Goal: Use online tool/utility

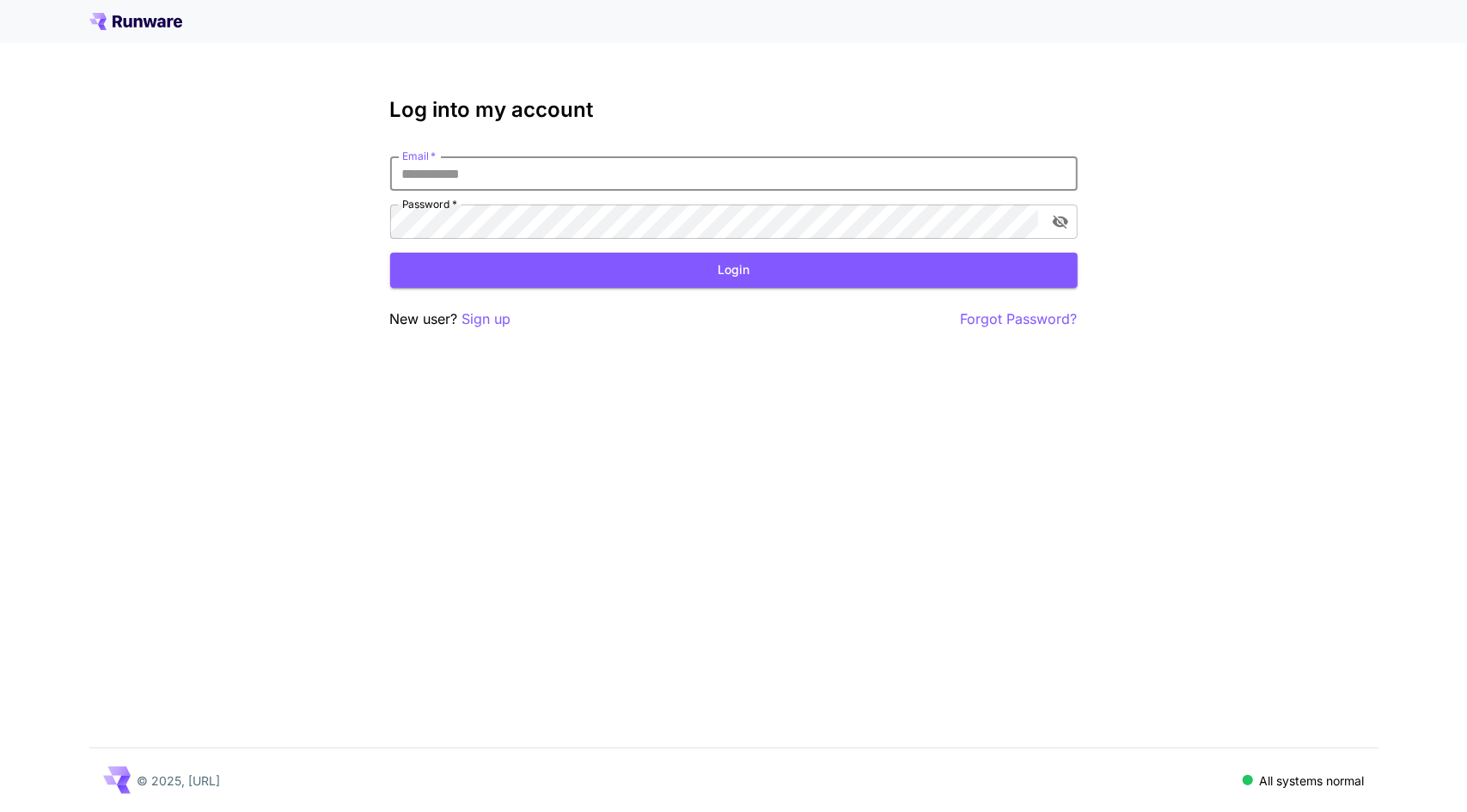
click at [548, 175] on input "Email   *" at bounding box center [734, 173] width 687 height 34
type input "**********"
click at [460, 264] on button "Login" at bounding box center [734, 269] width 687 height 35
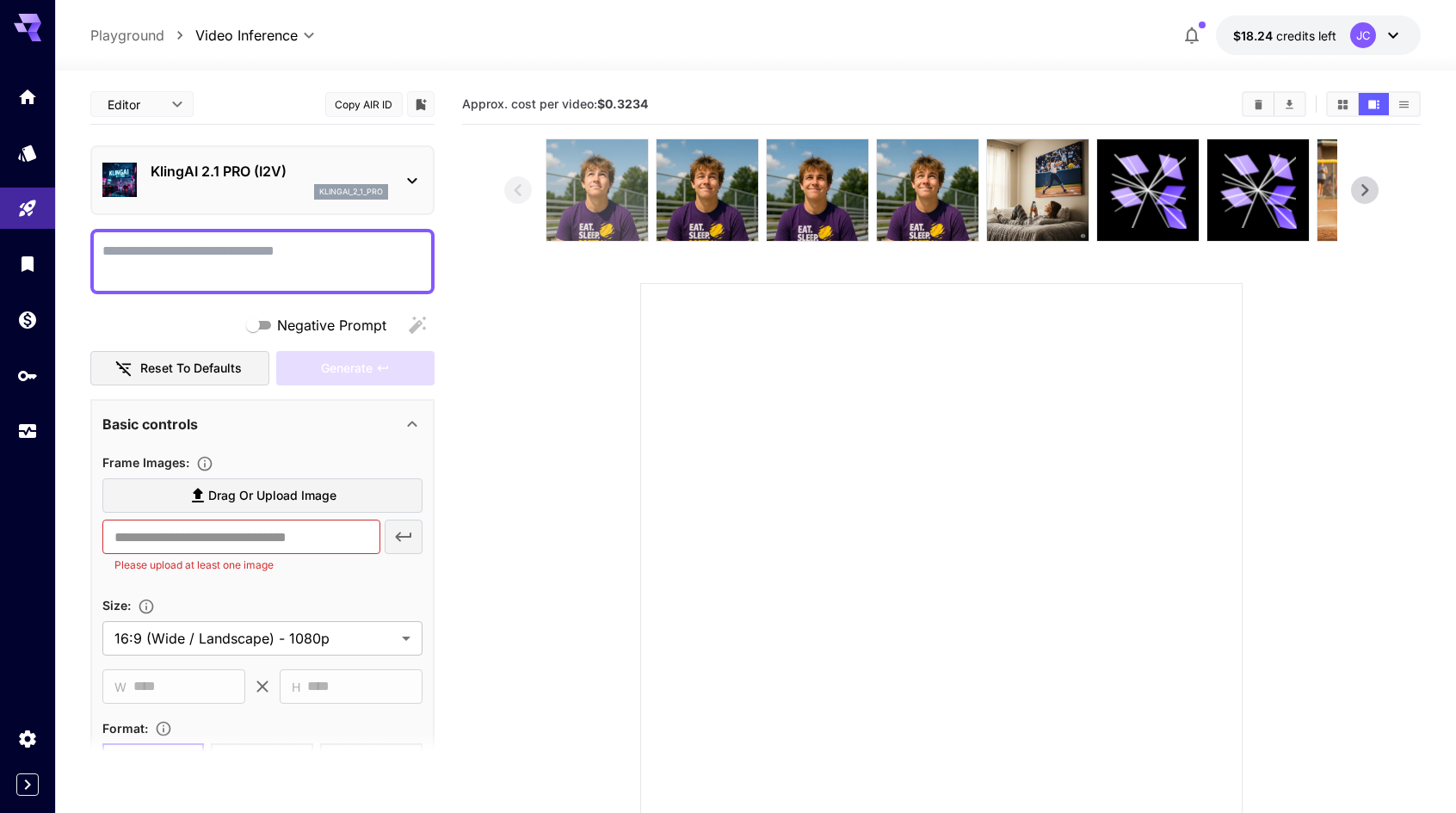
click at [577, 203] on img at bounding box center [596, 189] width 101 height 101
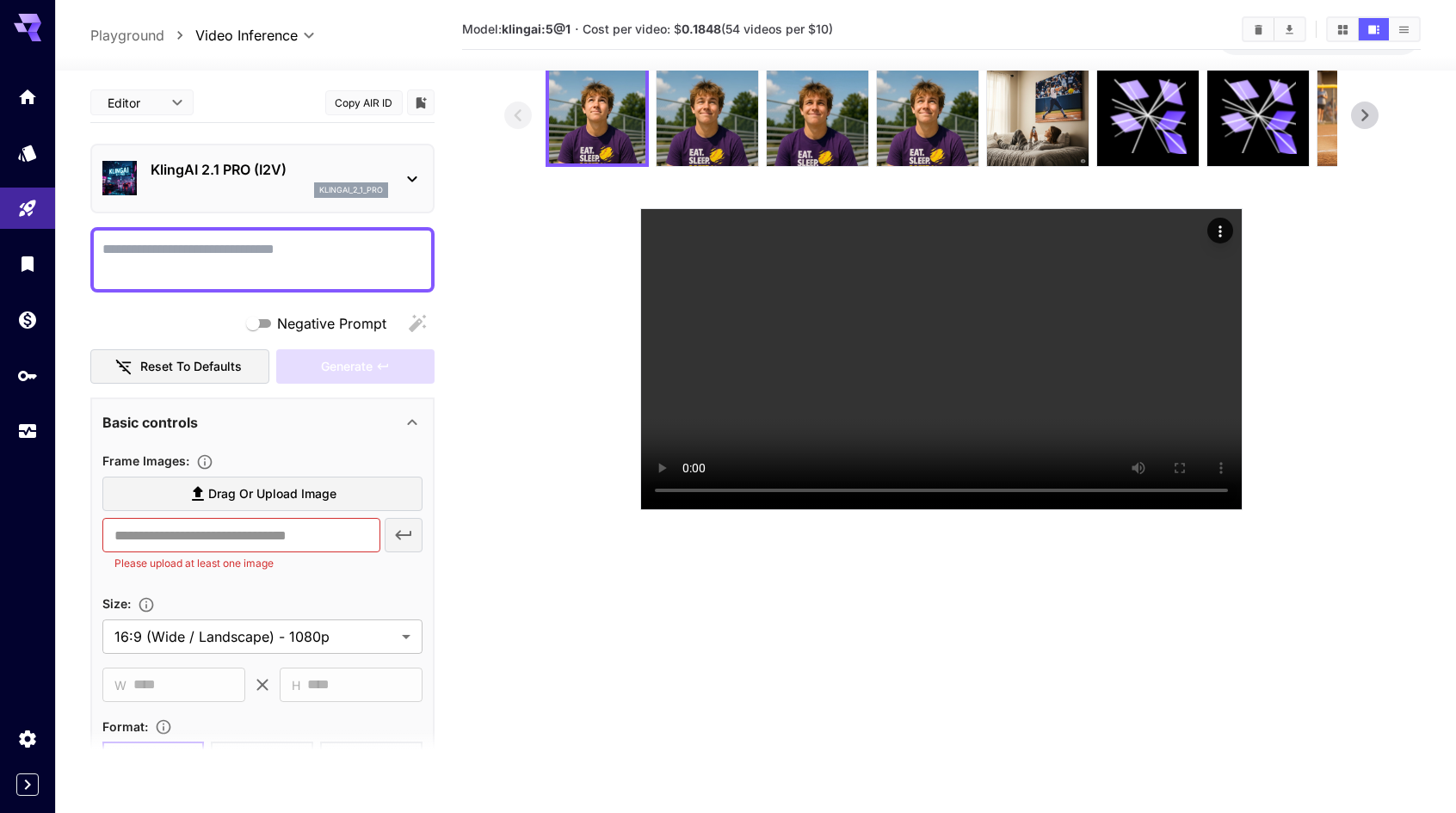
scroll to position [70, 0]
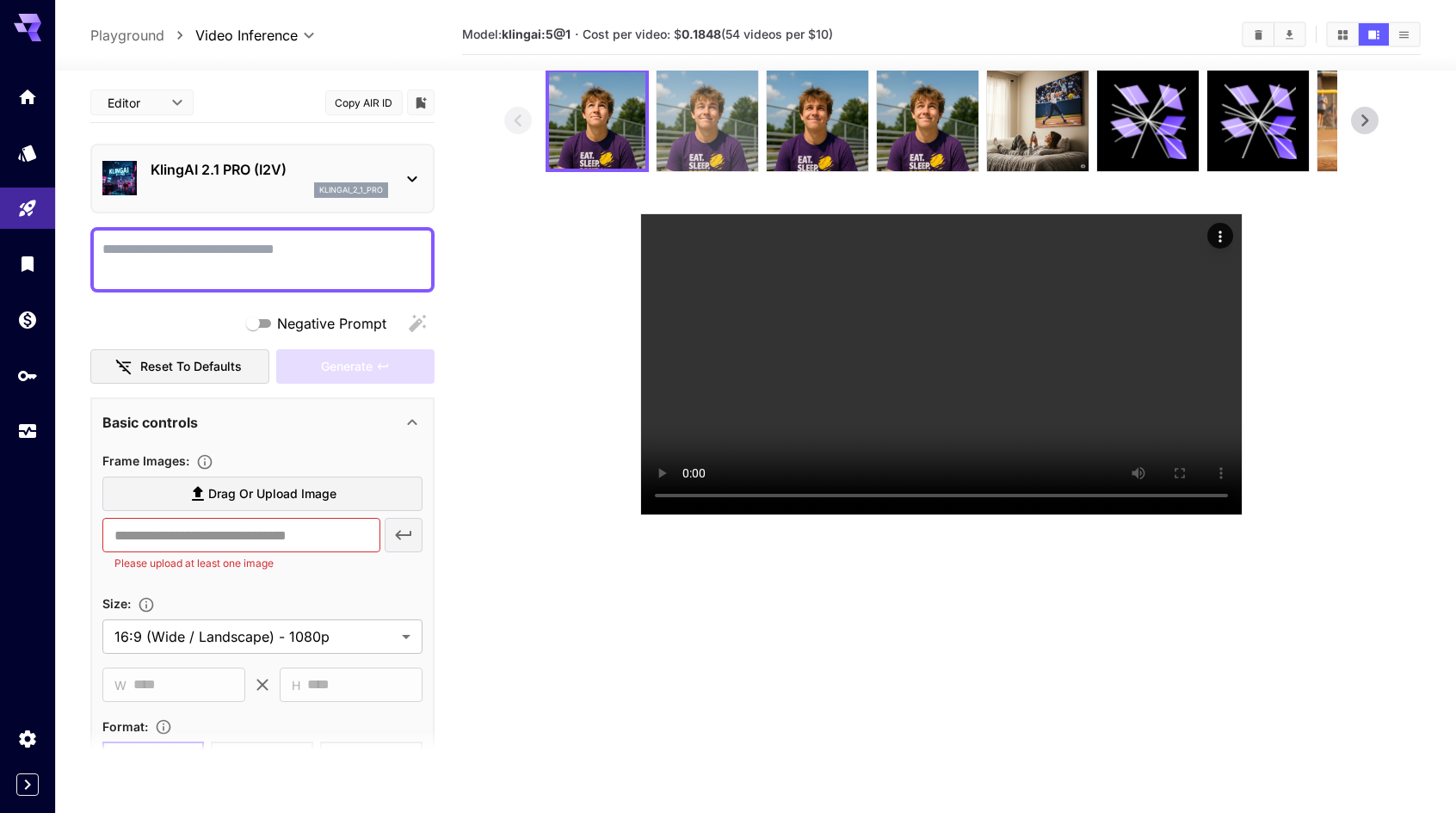
click at [696, 135] on img at bounding box center [707, 120] width 101 height 101
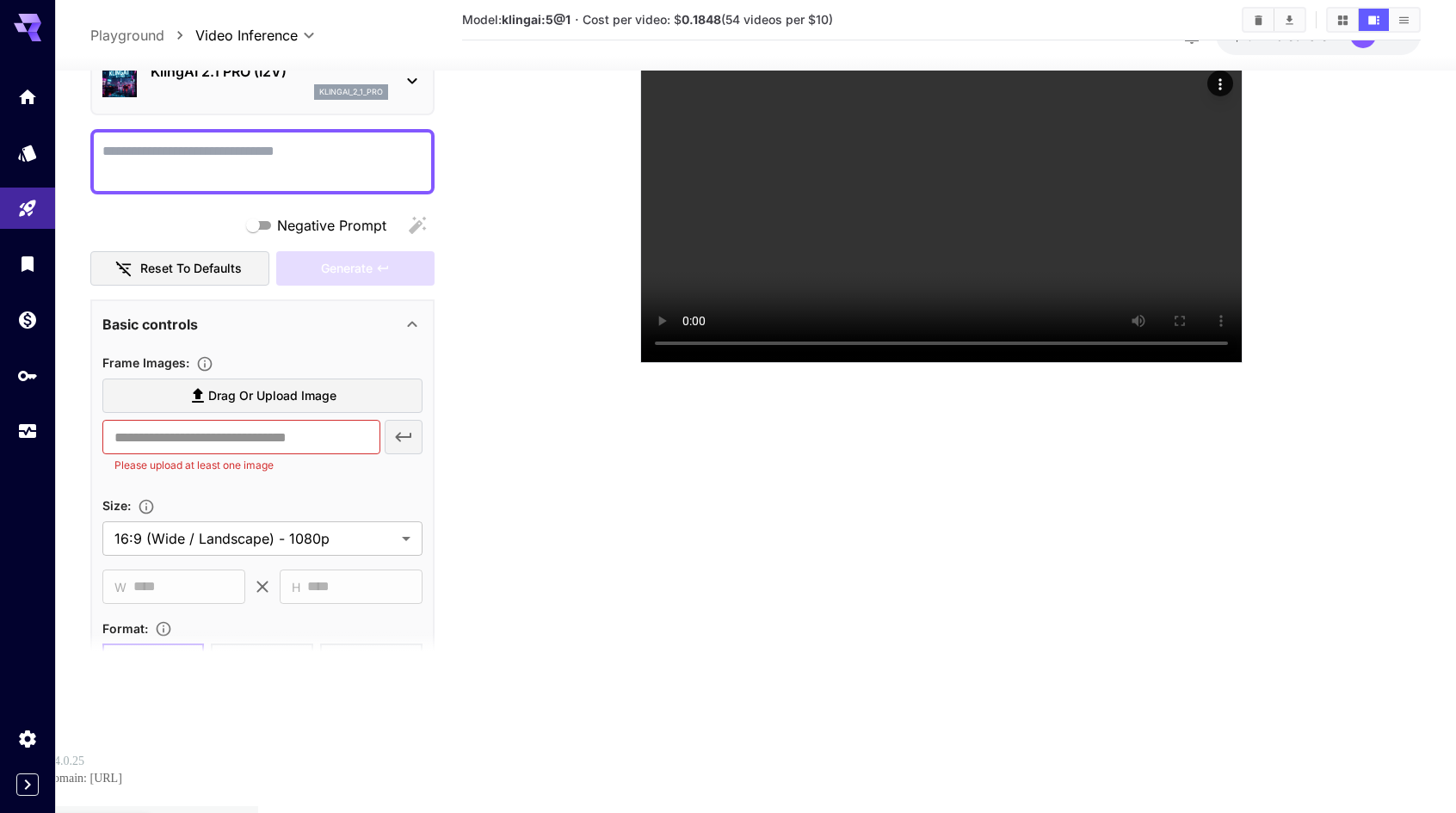
scroll to position [0, 0]
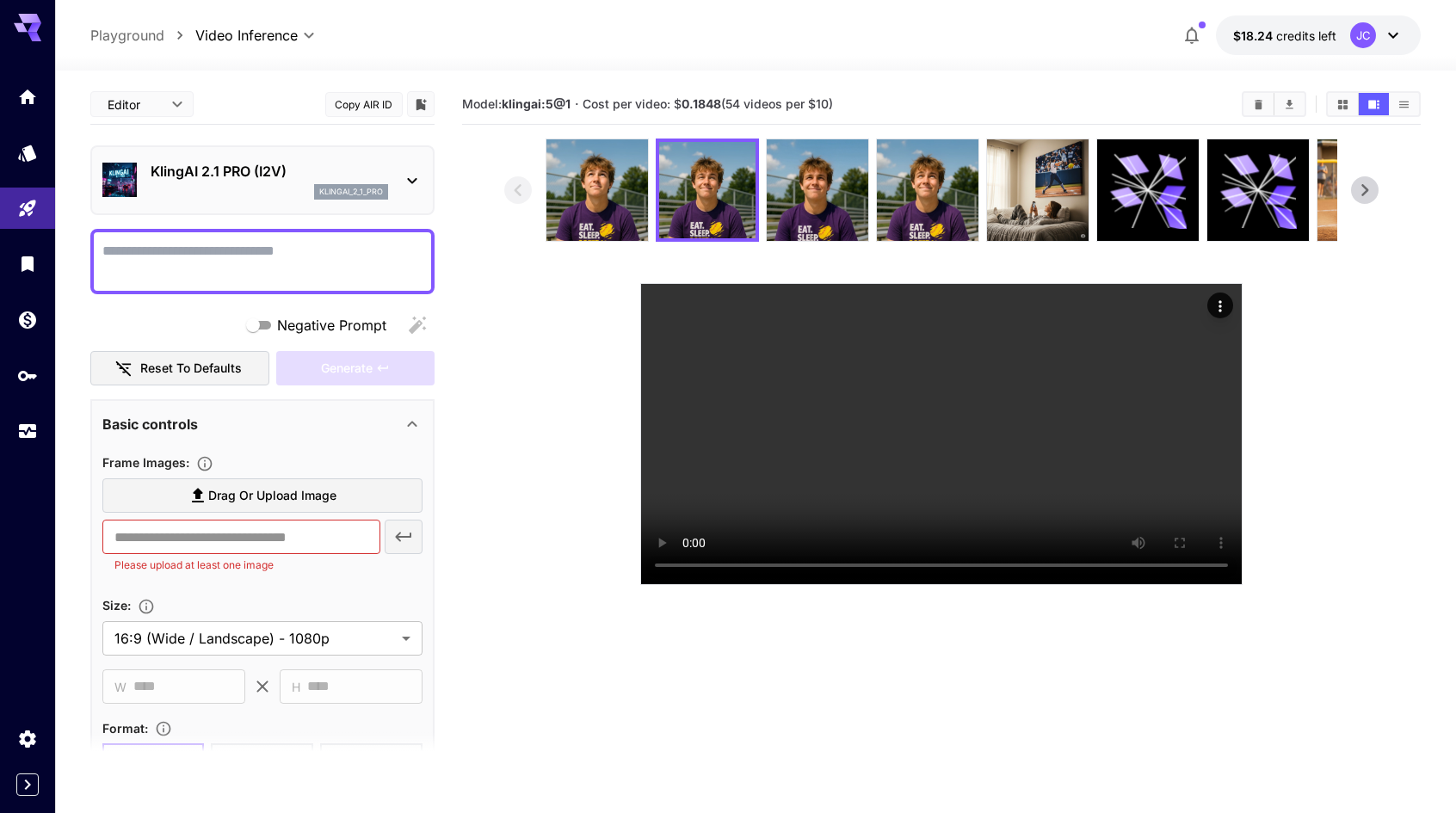
click at [883, 84] on div "Model: klingai:5@1 · Cost per video: $ 0.1848 (54 videos per $10)" at bounding box center [942, 104] width 960 height 41
click at [809, 182] on img at bounding box center [817, 189] width 101 height 101
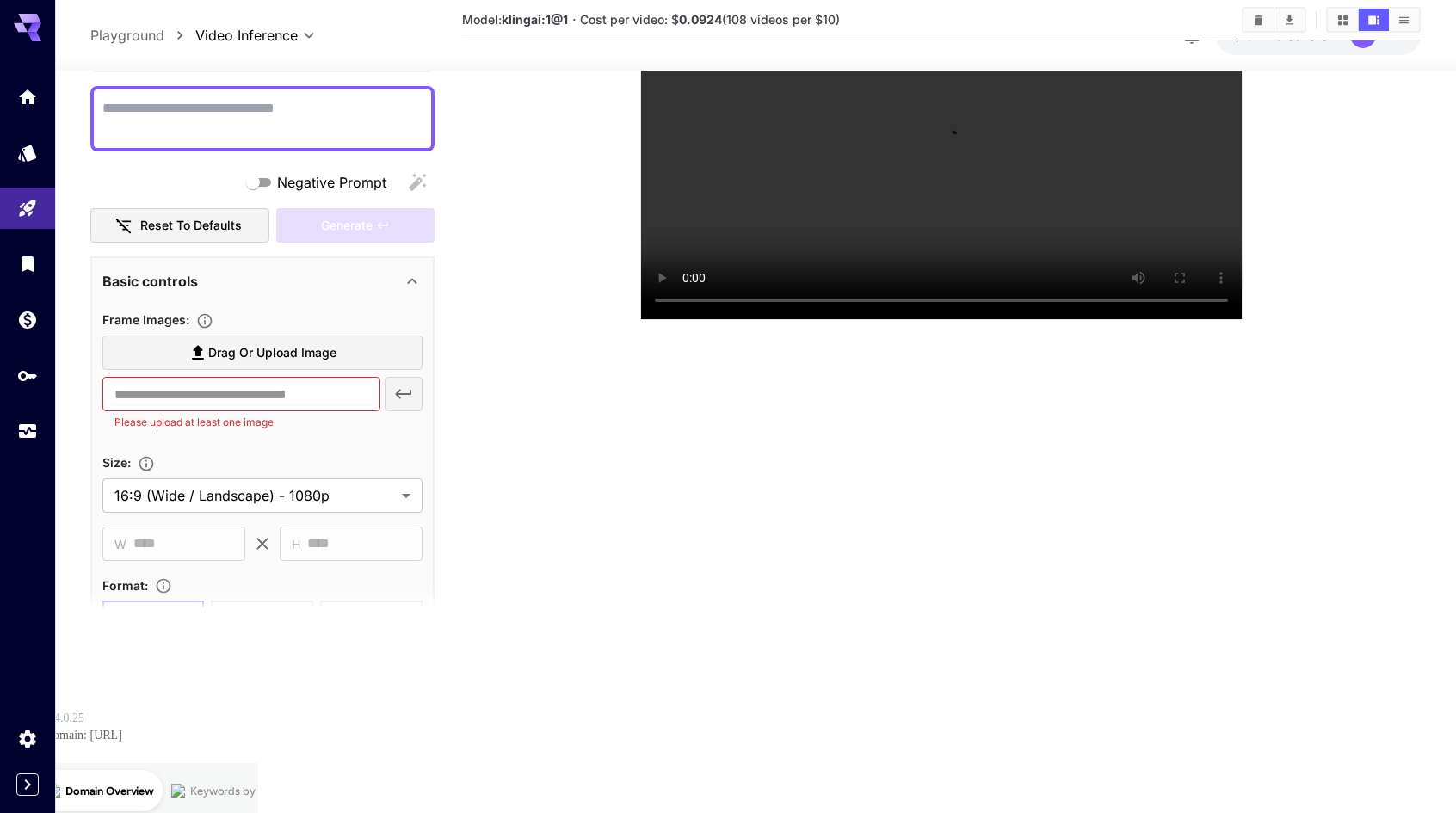
scroll to position [496, 0]
click at [570, 320] on section at bounding box center [941, 97] width 874 height 447
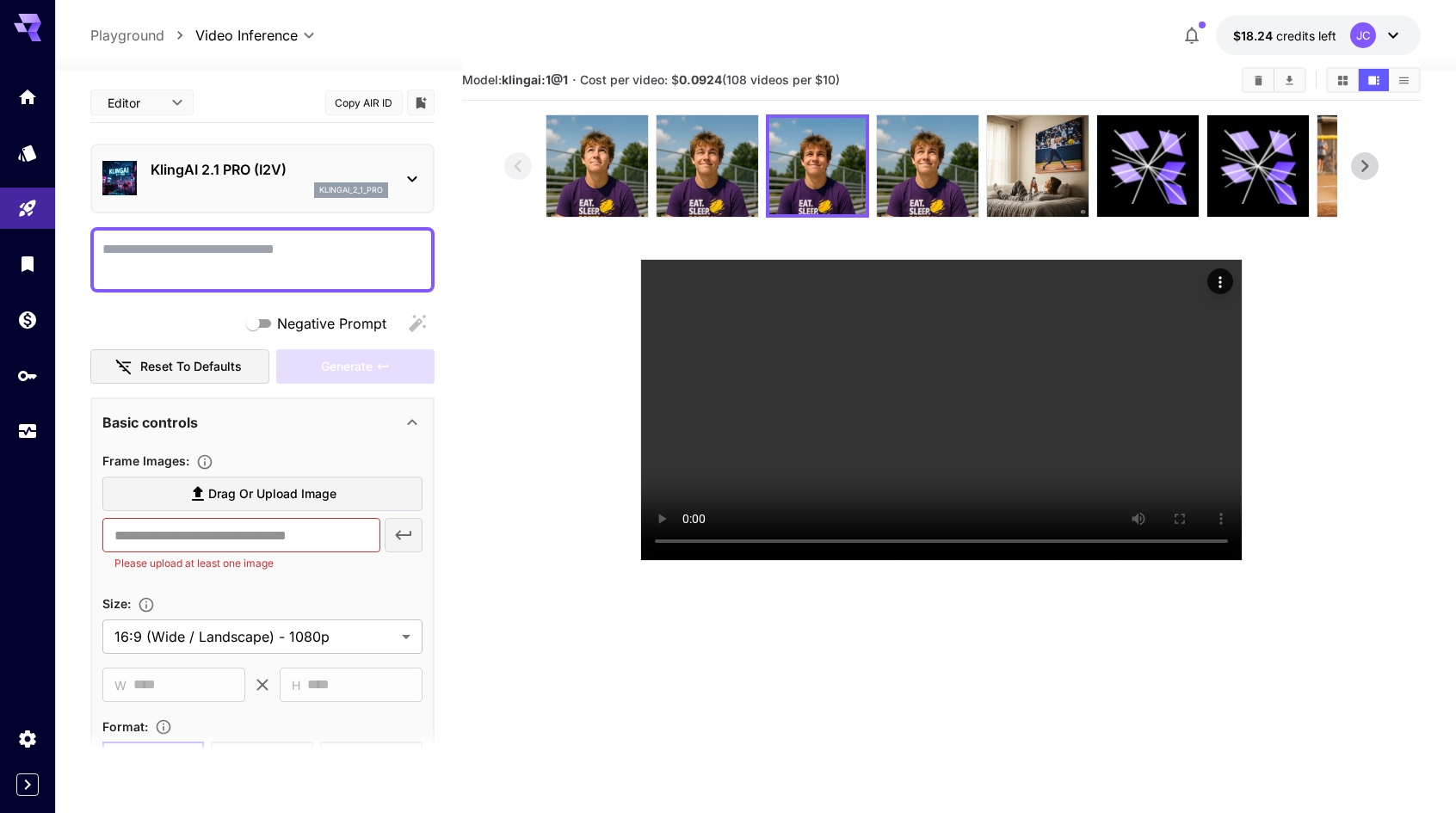
scroll to position [0, 0]
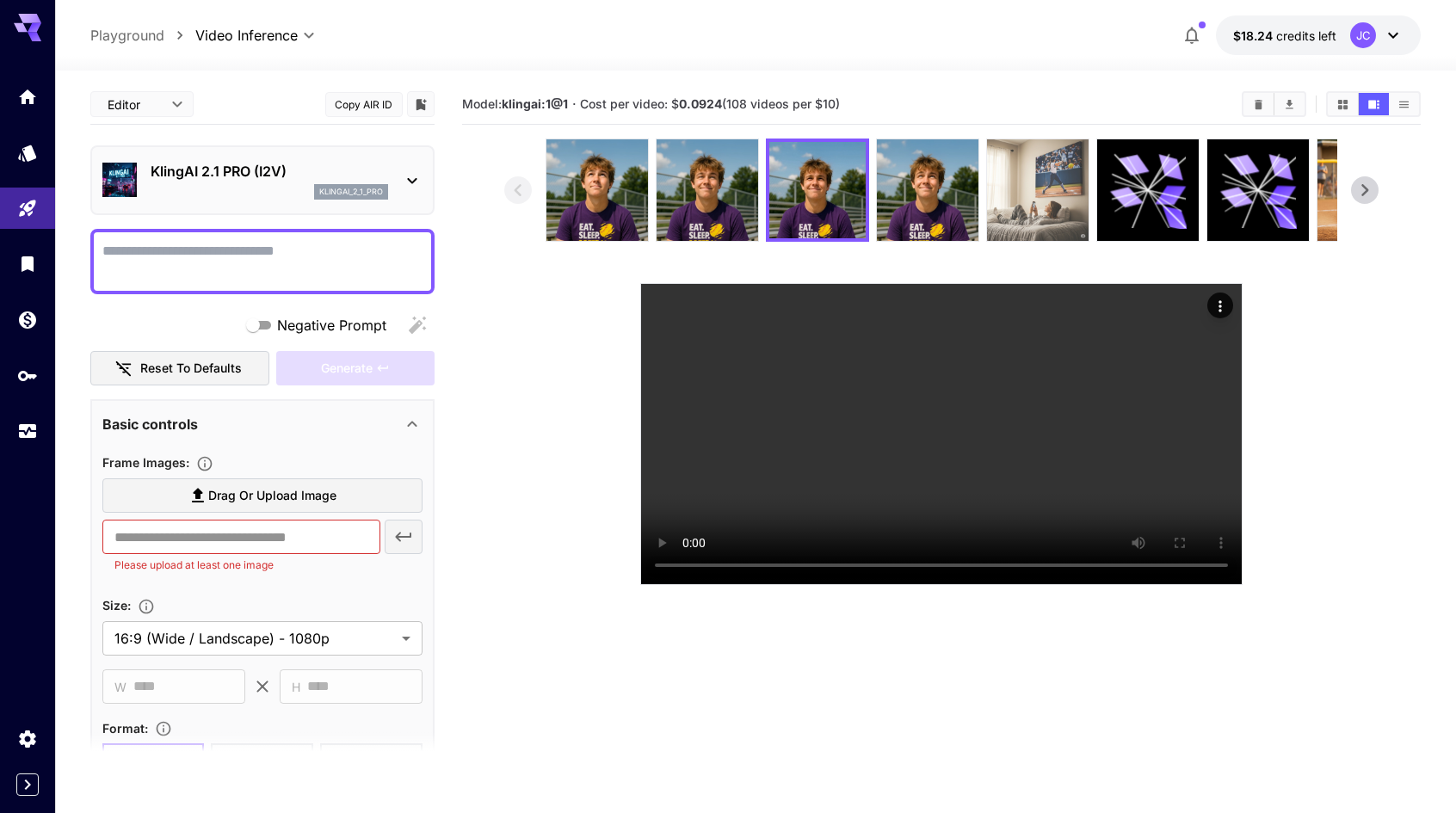
click at [1028, 194] on img at bounding box center [1038, 189] width 101 height 101
